Goal: Navigation & Orientation: Find specific page/section

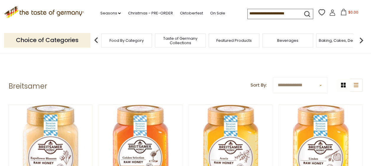
click at [53, 11] on icon at bounding box center [44, 11] width 80 height 10
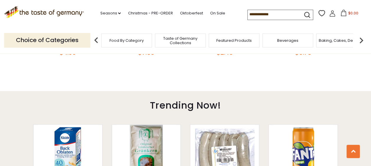
scroll to position [354, 0]
